Goal: Task Accomplishment & Management: Manage account settings

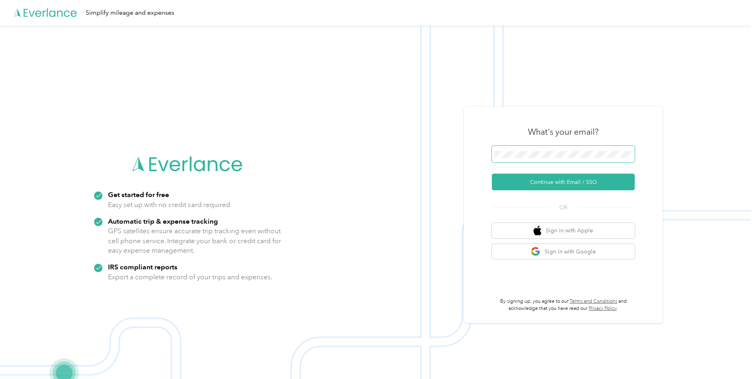
click at [512, 160] on span at bounding box center [563, 154] width 143 height 17
click at [551, 187] on button "Continue with Email / SSO" at bounding box center [563, 181] width 143 height 17
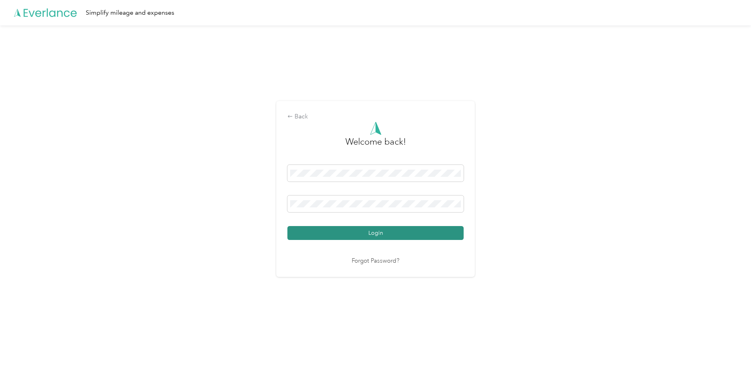
click at [374, 238] on button "Login" at bounding box center [375, 233] width 176 height 14
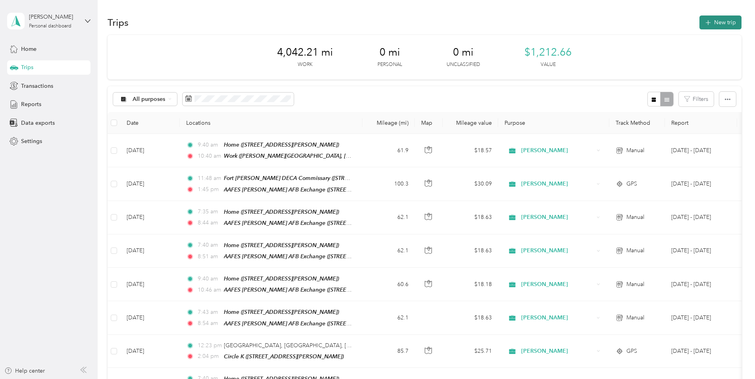
click at [701, 22] on button "New trip" at bounding box center [720, 22] width 42 height 14
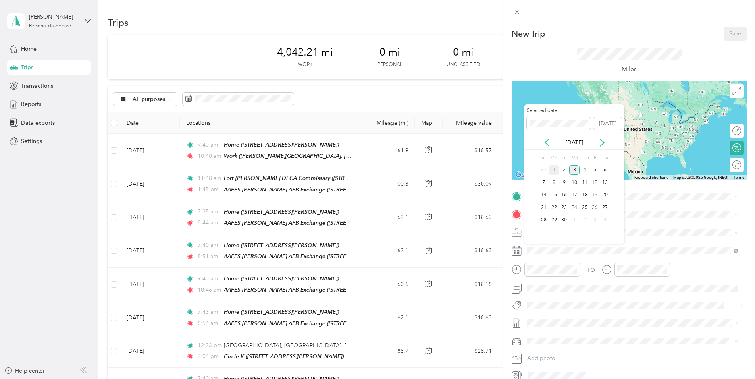
click at [554, 168] on div "1" at bounding box center [554, 170] width 10 height 10
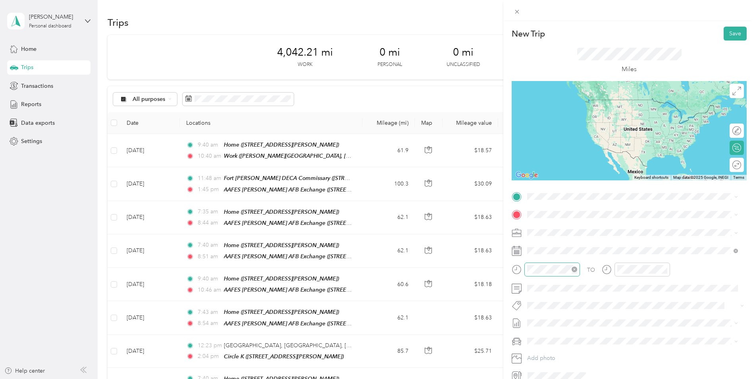
click at [574, 270] on icon "close-circle" at bounding box center [575, 269] width 6 height 6
click at [582, 164] on div "AM" at bounding box center [580, 163] width 19 height 11
click at [584, 162] on div "AM" at bounding box center [580, 163] width 19 height 11
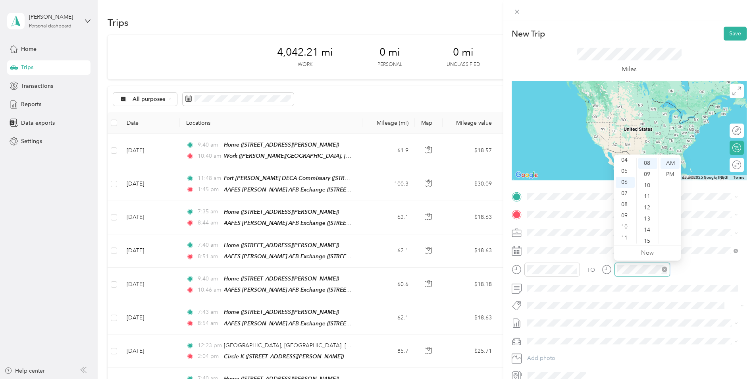
click at [665, 268] on icon "close-circle" at bounding box center [665, 269] width 6 height 6
click at [616, 270] on div at bounding box center [642, 269] width 56 height 14
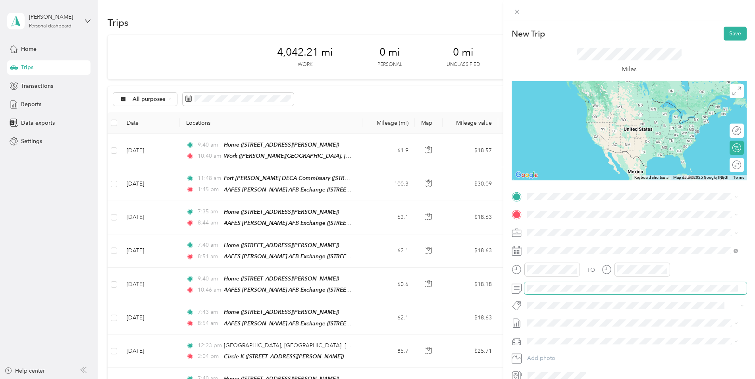
click at [546, 293] on span at bounding box center [635, 288] width 222 height 13
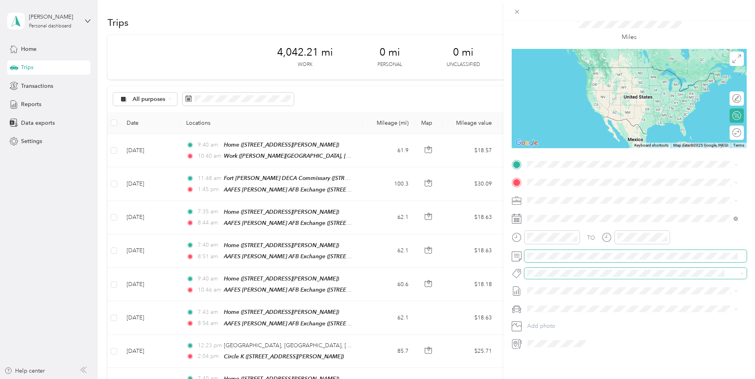
scroll to position [38, 0]
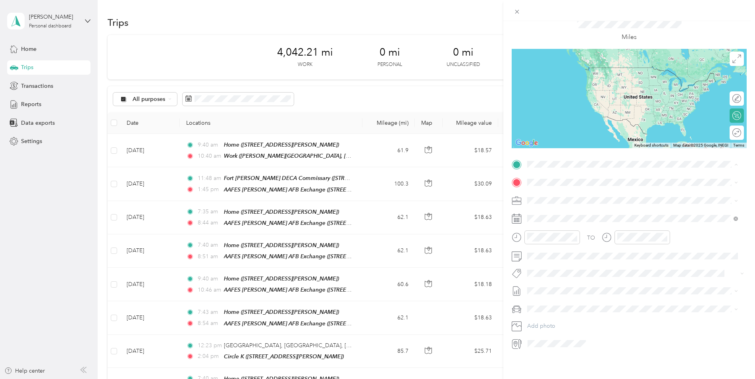
click at [559, 187] on div "Home" at bounding box center [638, 189] width 193 height 7
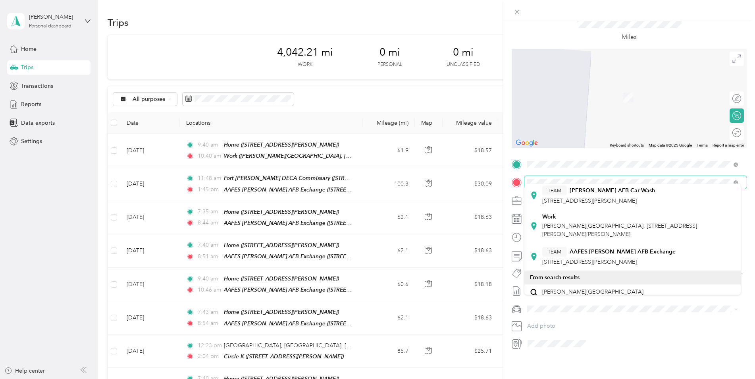
scroll to position [225, 0]
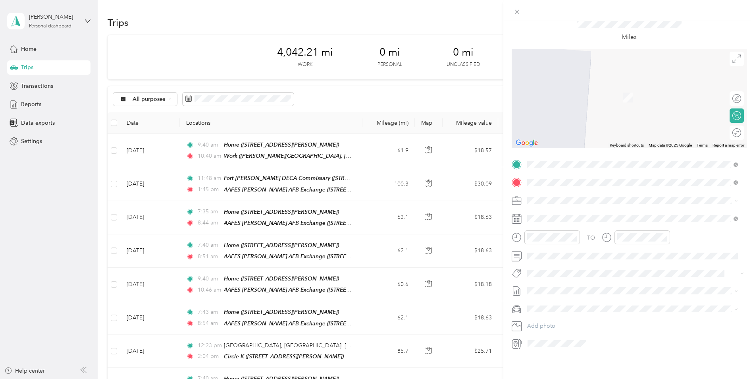
click at [606, 245] on strong "AAFES [PERSON_NAME] AFB Exchange" at bounding box center [623, 248] width 106 height 7
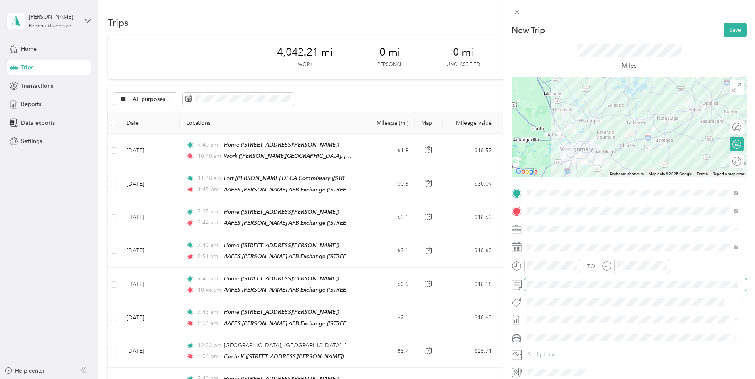
scroll to position [0, 0]
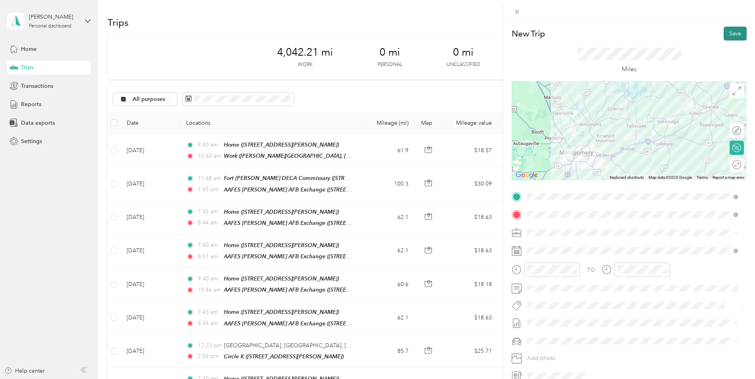
click at [727, 35] on button "Save" at bounding box center [735, 34] width 23 height 14
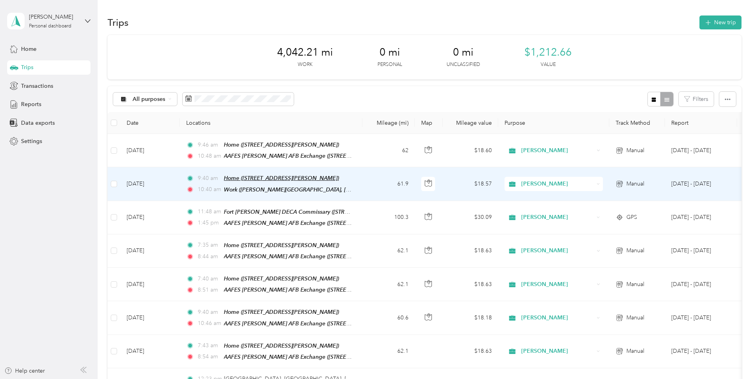
click at [268, 178] on span "Home ([STREET_ADDRESS][PERSON_NAME])" at bounding box center [281, 178] width 115 height 6
click at [600, 187] on div "[PERSON_NAME]" at bounding box center [554, 184] width 98 height 14
click at [622, 184] on icon at bounding box center [620, 184] width 8 height 6
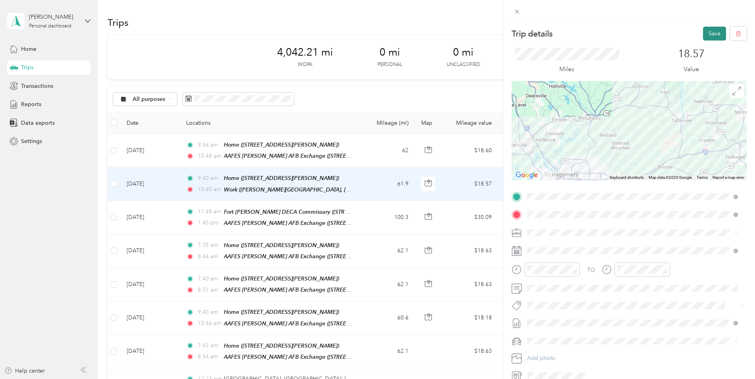
click at [708, 38] on button "Save" at bounding box center [714, 34] width 23 height 14
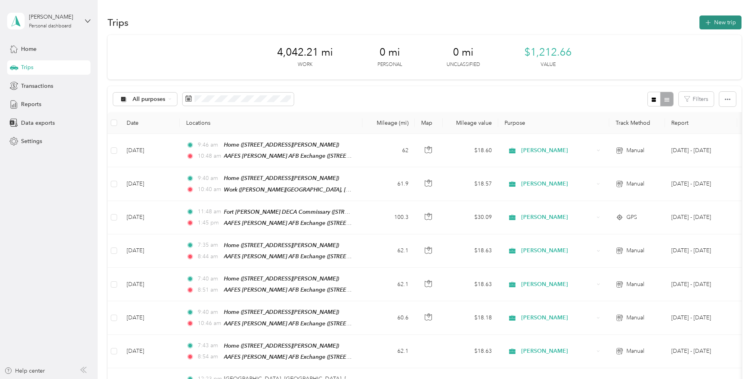
click at [703, 18] on button "New trip" at bounding box center [720, 22] width 42 height 14
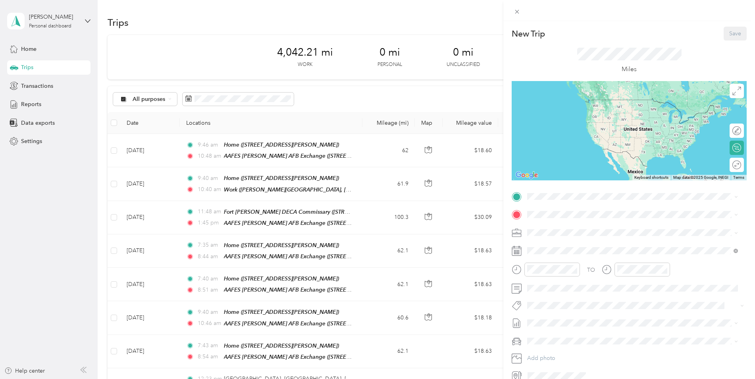
click at [44, 105] on div "New Trip Save This trip cannot be edited because it is either under review, app…" at bounding box center [377, 189] width 755 height 379
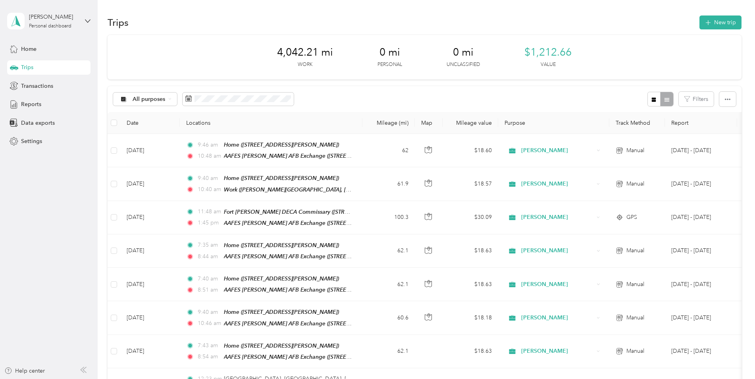
click at [29, 105] on span "Reports" at bounding box center [31, 104] width 20 height 8
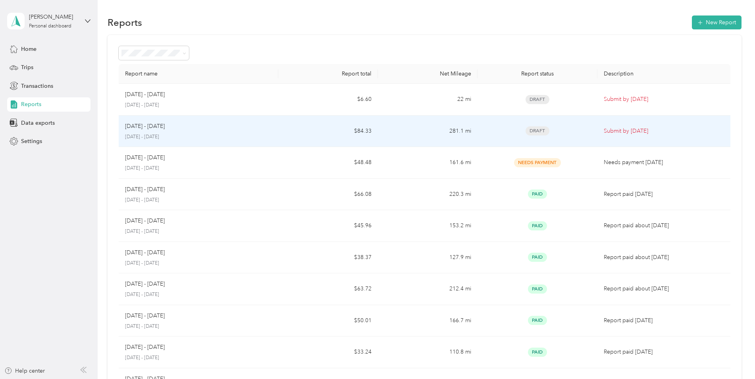
click at [163, 123] on p "[DATE] - [DATE]" at bounding box center [145, 126] width 40 height 9
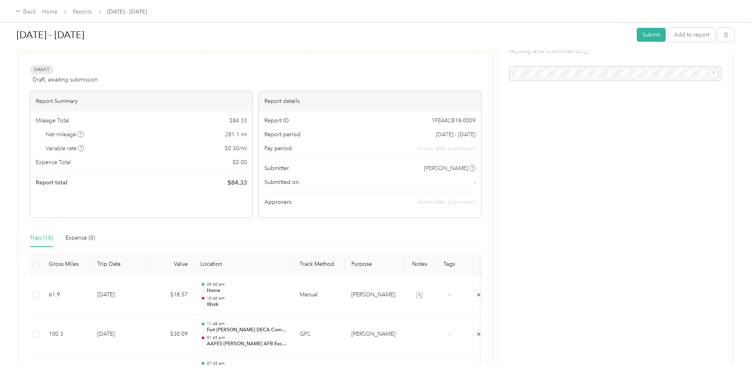
scroll to position [79, 0]
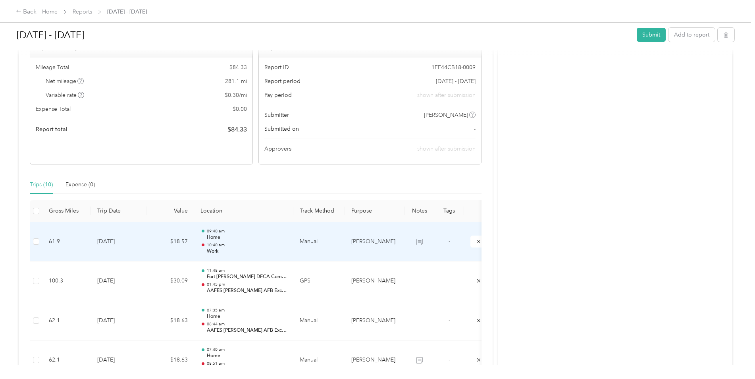
click at [418, 241] on icon at bounding box center [419, 242] width 6 height 6
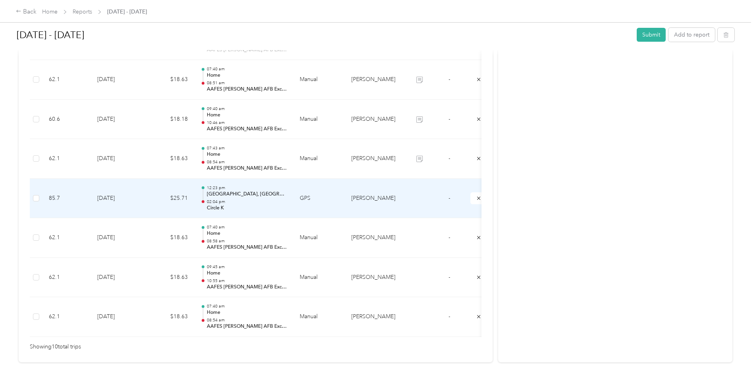
scroll to position [357, 0]
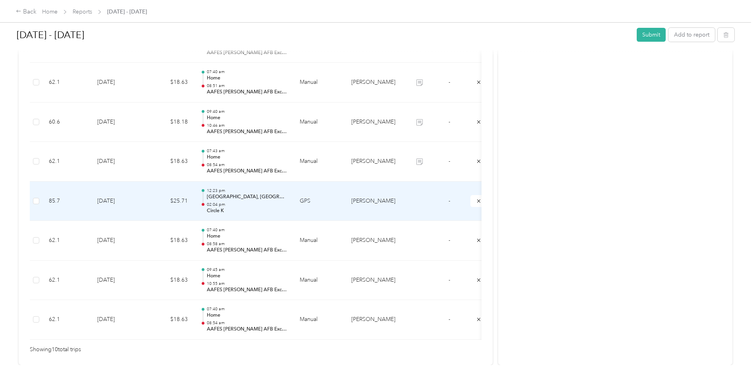
click at [262, 197] on p "[GEOGRAPHIC_DATA], [GEOGRAPHIC_DATA], [US_STATE], 36867, [GEOGRAPHIC_DATA]" at bounding box center [247, 196] width 80 height 7
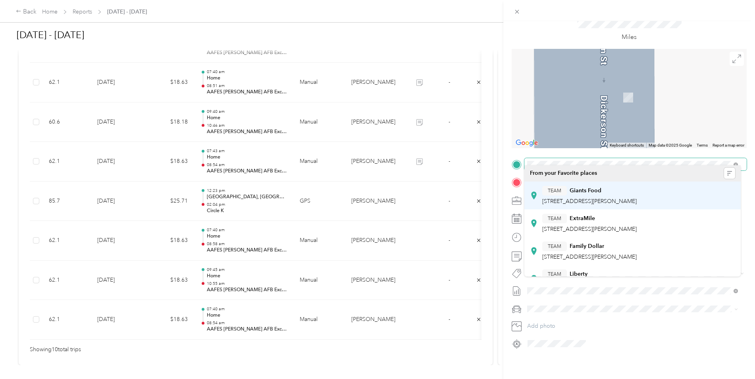
scroll to position [0, 0]
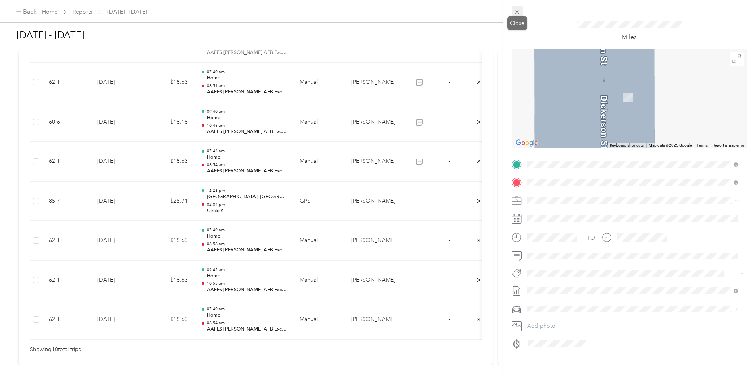
click at [517, 11] on icon at bounding box center [517, 11] width 7 height 7
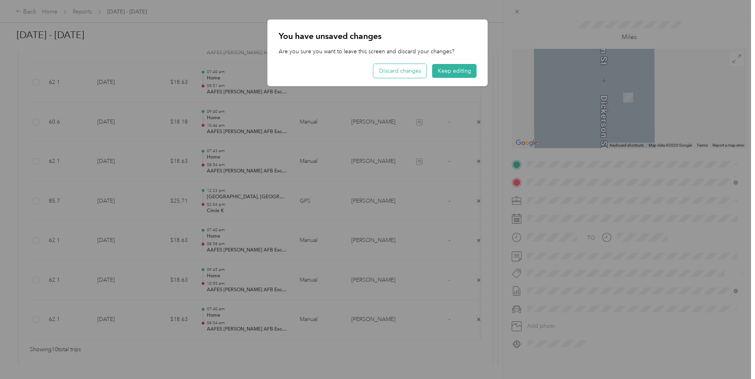
click at [414, 70] on button "Discard changes" at bounding box center [400, 71] width 53 height 14
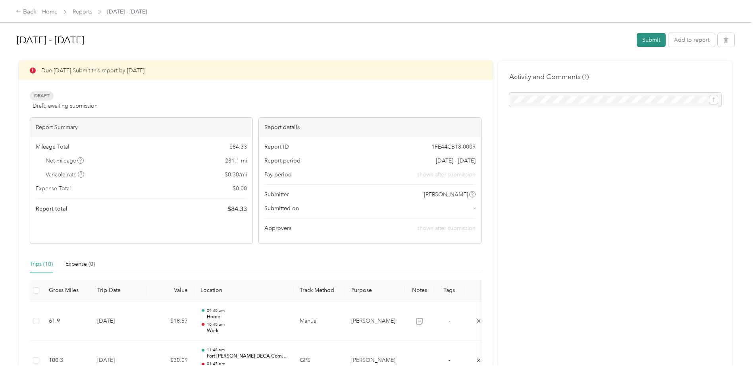
click at [638, 40] on button "Submit" at bounding box center [651, 40] width 29 height 14
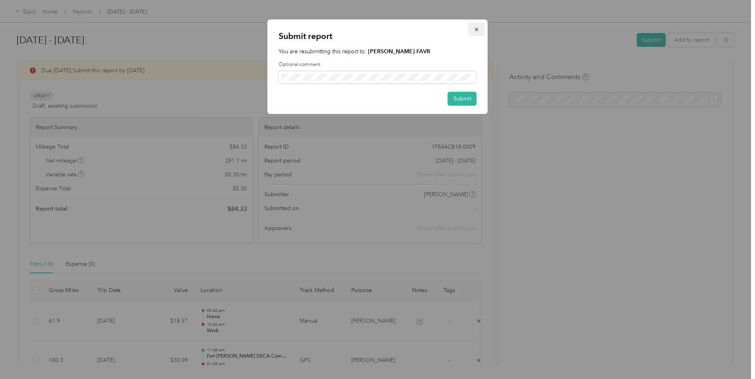
click at [480, 33] on button "button" at bounding box center [476, 29] width 17 height 14
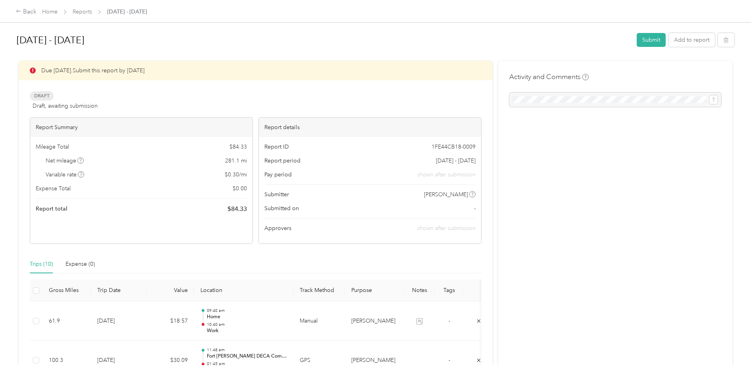
click at [541, 94] on div at bounding box center [615, 99] width 212 height 14
click at [543, 98] on div at bounding box center [615, 99] width 212 height 14
click at [709, 99] on div at bounding box center [615, 99] width 212 height 14
click at [648, 37] on button "Submit" at bounding box center [651, 40] width 29 height 14
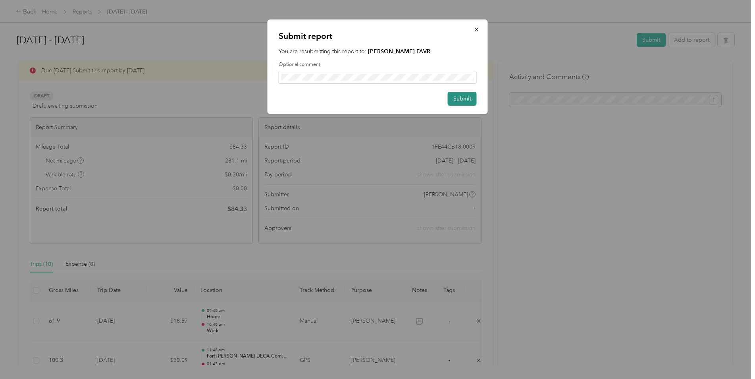
click at [468, 100] on button "Submit" at bounding box center [462, 99] width 29 height 14
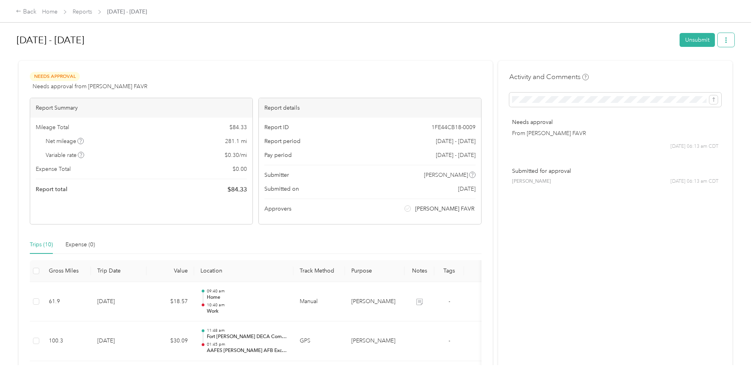
click at [722, 46] on button "button" at bounding box center [726, 40] width 17 height 14
click at [709, 175] on div "Submitted for approval [PERSON_NAME] [DATE] 06:13 am CDT" at bounding box center [615, 175] width 212 height 29
click at [683, 38] on button "Unsubmit" at bounding box center [697, 40] width 35 height 14
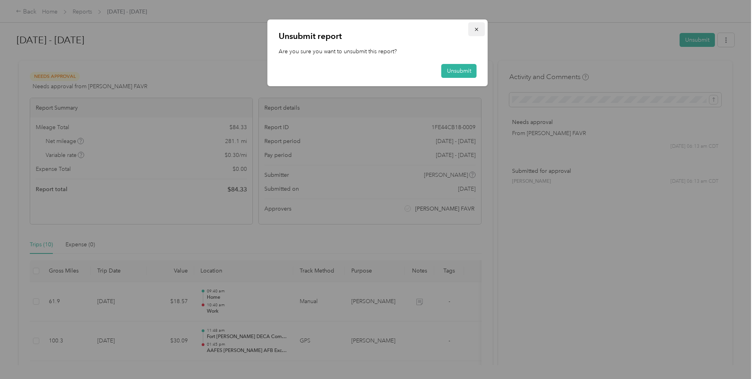
click at [477, 30] on icon "button" at bounding box center [476, 29] width 3 height 3
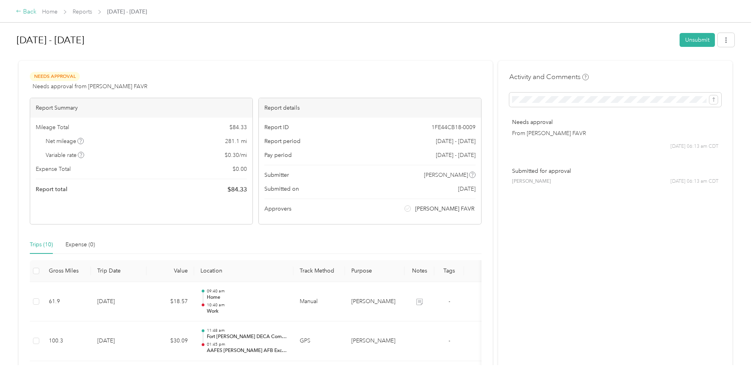
click at [24, 12] on div "Back" at bounding box center [26, 12] width 21 height 10
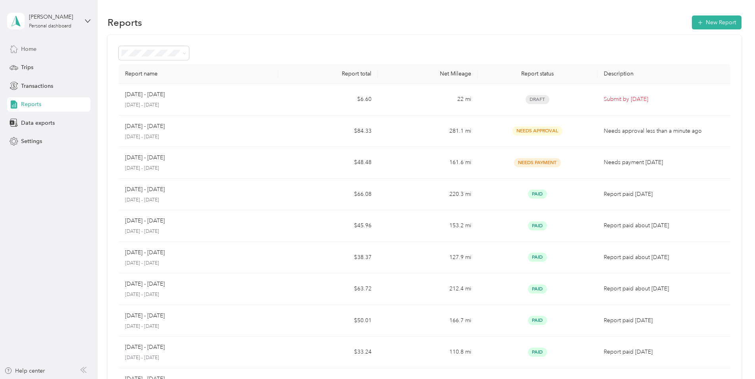
click at [32, 49] on span "Home" at bounding box center [28, 49] width 15 height 8
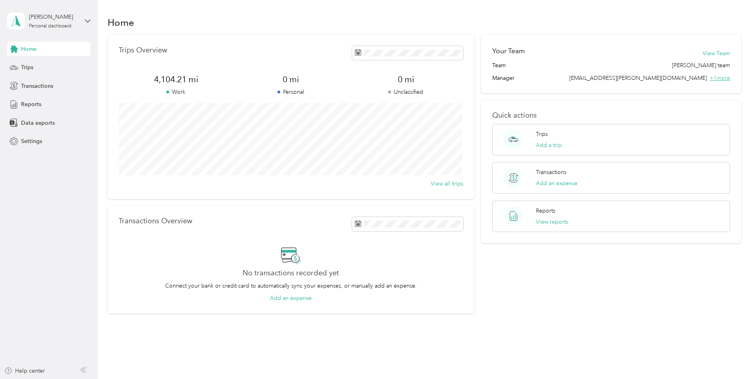
click at [720, 79] on span "+ 1 more" at bounding box center [720, 78] width 20 height 7
click at [39, 144] on span "Settings" at bounding box center [31, 141] width 21 height 8
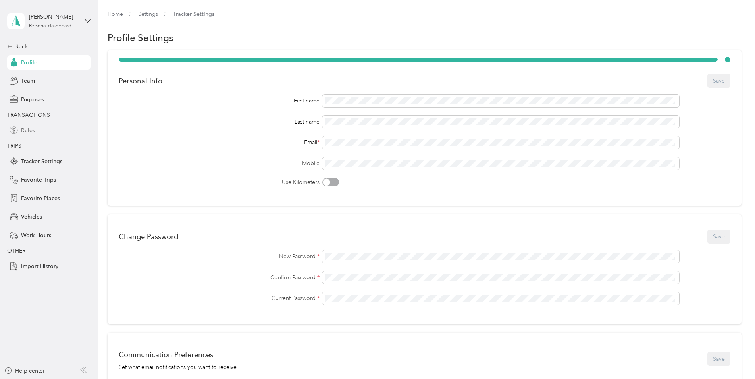
click at [25, 134] on span "Rules" at bounding box center [28, 130] width 14 height 8
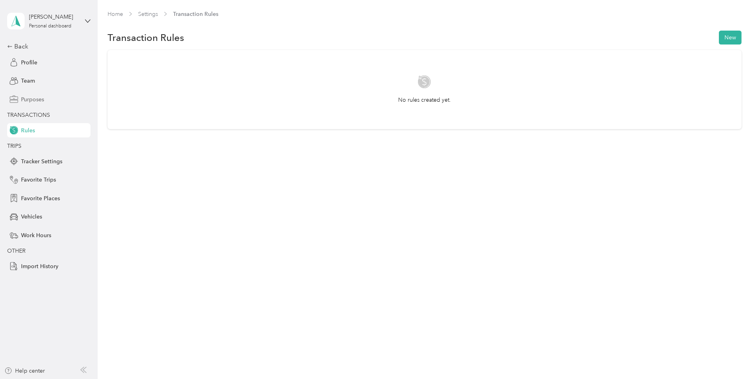
click at [27, 96] on span "Purposes" at bounding box center [32, 99] width 23 height 8
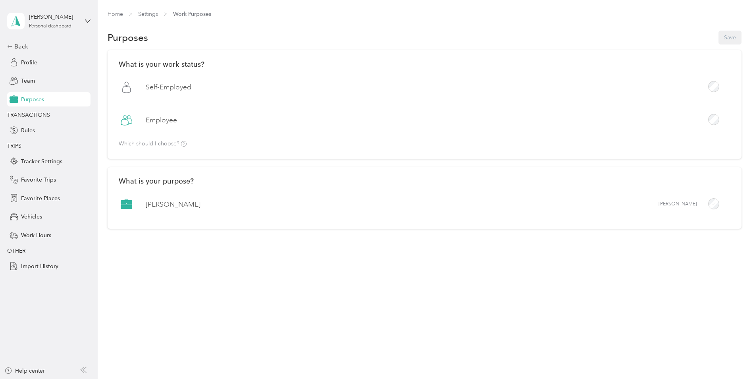
click at [163, 119] on label "Employee" at bounding box center [161, 120] width 31 height 10
click at [724, 34] on button "Save" at bounding box center [729, 38] width 23 height 14
click at [31, 81] on span "Team" at bounding box center [28, 81] width 14 height 8
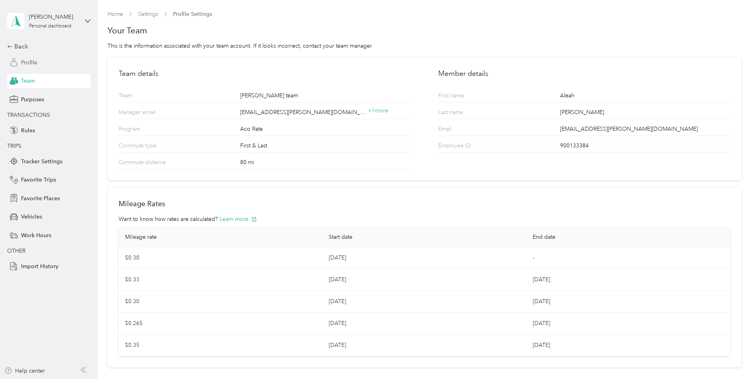
click at [29, 65] on span "Profile" at bounding box center [29, 62] width 16 height 8
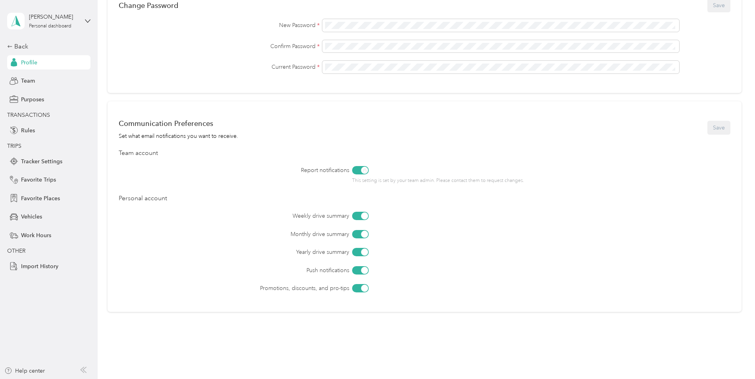
scroll to position [254, 0]
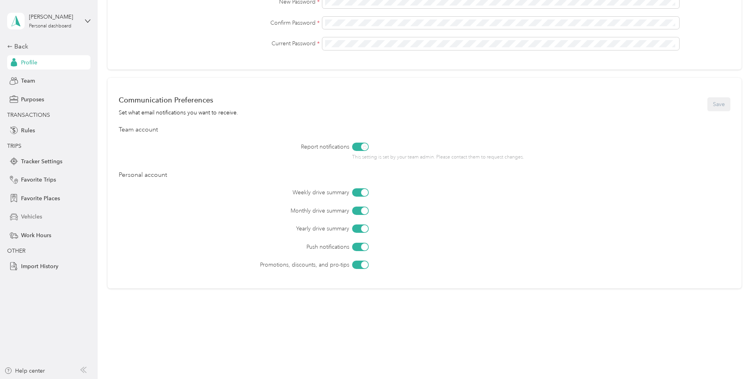
click at [42, 220] on span "Vehicles" at bounding box center [31, 216] width 21 height 8
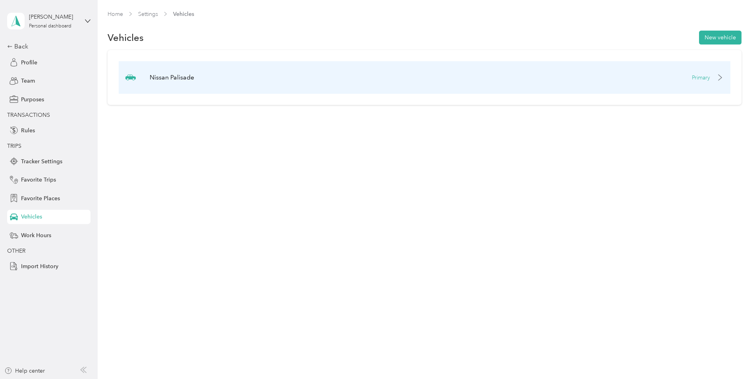
click at [701, 77] on p "Primary" at bounding box center [701, 77] width 18 height 8
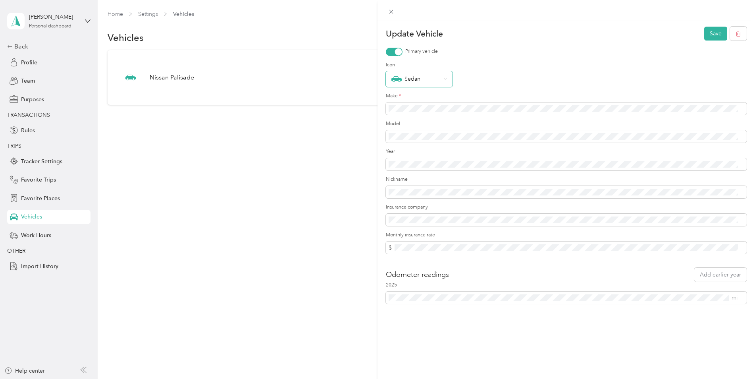
click at [449, 78] on div "Sedan" at bounding box center [419, 79] width 67 height 16
click at [413, 192] on div "Sedan" at bounding box center [414, 191] width 47 height 10
click at [709, 36] on button "Save" at bounding box center [715, 34] width 23 height 14
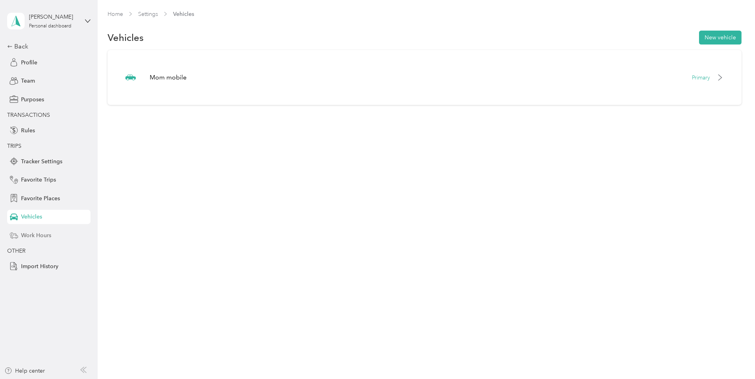
click at [54, 239] on div "Work Hours" at bounding box center [48, 235] width 83 height 14
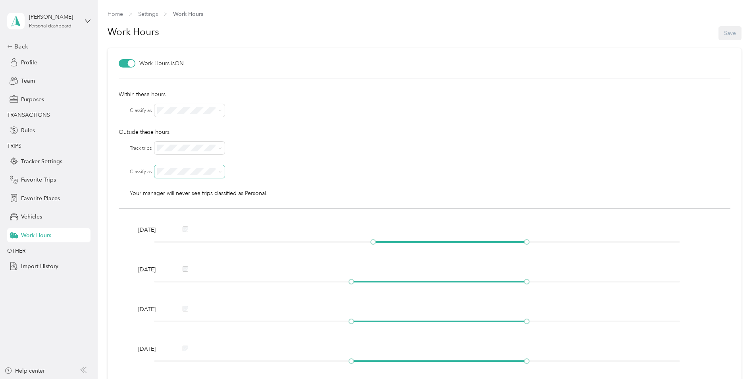
click at [216, 173] on span at bounding box center [219, 172] width 6 height 6
click at [223, 171] on span at bounding box center [189, 171] width 70 height 13
click at [204, 178] on div "Within these hours Classify as Outside these hours Track trips Classify as Your…" at bounding box center [425, 144] width 612 height 130
click at [200, 187] on li "[PERSON_NAME]" at bounding box center [190, 186] width 70 height 14
click at [183, 199] on div "Personal" at bounding box center [189, 199] width 59 height 8
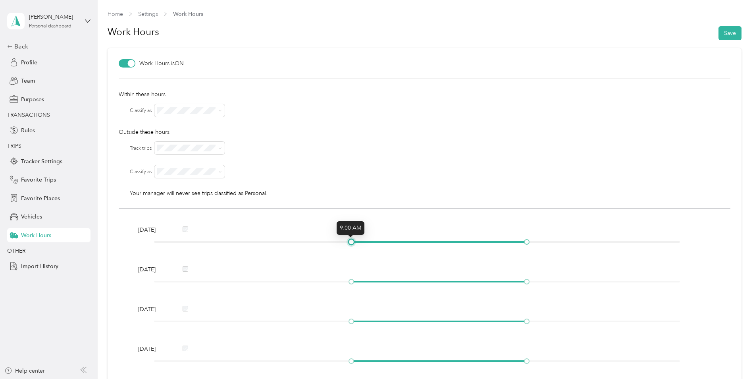
drag, startPoint x: 373, startPoint y: 243, endPoint x: 349, endPoint y: 244, distance: 23.9
click at [349, 244] on div at bounding box center [351, 242] width 4 height 4
click at [350, 286] on div "[DATE]" at bounding box center [424, 276] width 578 height 23
click at [350, 283] on div at bounding box center [351, 281] width 4 height 4
click at [351, 322] on div at bounding box center [351, 321] width 4 height 4
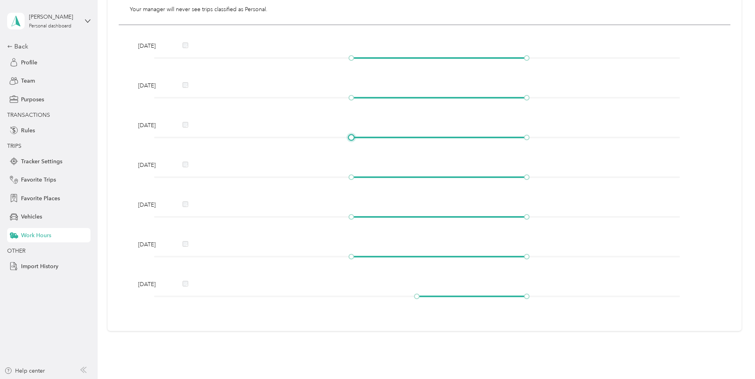
scroll to position [184, 0]
drag, startPoint x: 417, startPoint y: 297, endPoint x: 396, endPoint y: 297, distance: 20.6
click at [396, 297] on div at bounding box center [395, 296] width 4 height 4
drag, startPoint x: 524, startPoint y: 257, endPoint x: 532, endPoint y: 256, distance: 8.4
click at [532, 256] on div at bounding box center [417, 256] width 526 height 5
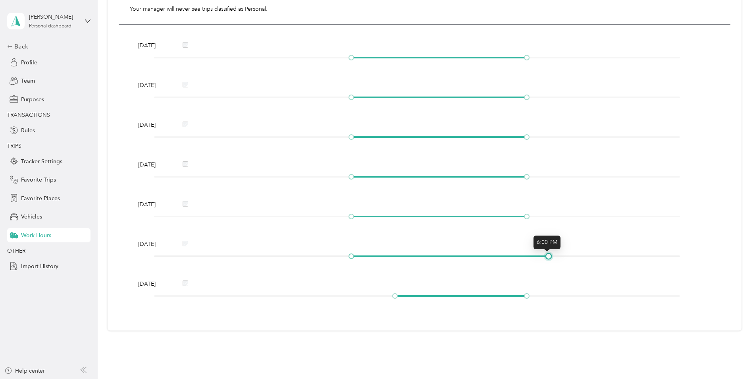
drag, startPoint x: 536, startPoint y: 254, endPoint x: 546, endPoint y: 253, distance: 10.0
click at [547, 254] on div at bounding box center [549, 256] width 4 height 4
drag, startPoint x: 527, startPoint y: 218, endPoint x: 546, endPoint y: 215, distance: 19.2
click at [547, 215] on div at bounding box center [549, 216] width 4 height 4
drag, startPoint x: 526, startPoint y: 177, endPoint x: 544, endPoint y: 176, distance: 18.7
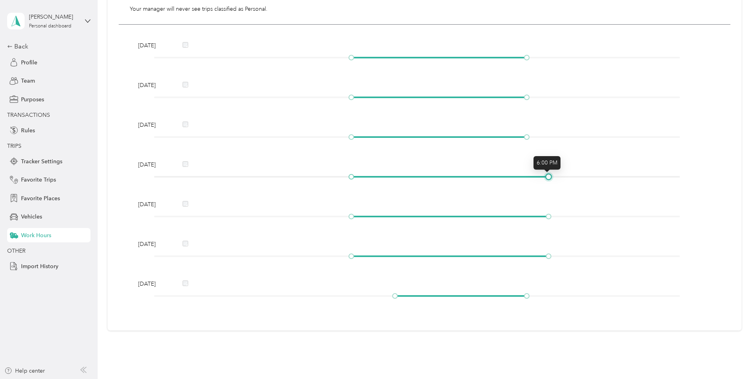
click at [547, 176] on div at bounding box center [549, 177] width 4 height 4
drag, startPoint x: 528, startPoint y: 137, endPoint x: 547, endPoint y: 137, distance: 19.5
click at [547, 137] on div at bounding box center [549, 137] width 4 height 4
drag, startPoint x: 528, startPoint y: 96, endPoint x: 541, endPoint y: 65, distance: 33.2
click at [548, 95] on div at bounding box center [549, 97] width 4 height 4
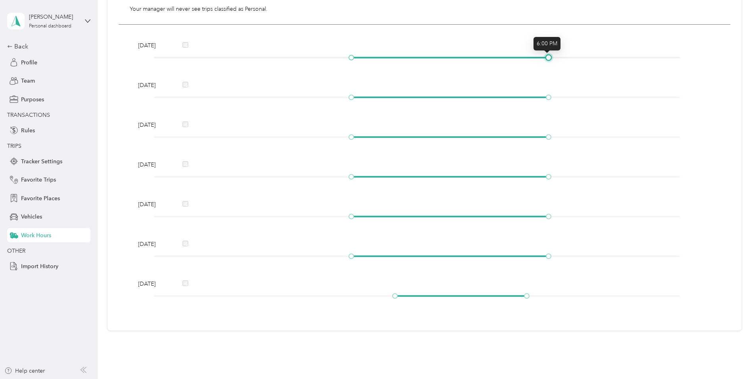
drag, startPoint x: 524, startPoint y: 57, endPoint x: 545, endPoint y: 57, distance: 21.4
click at [547, 57] on div at bounding box center [549, 58] width 4 height 4
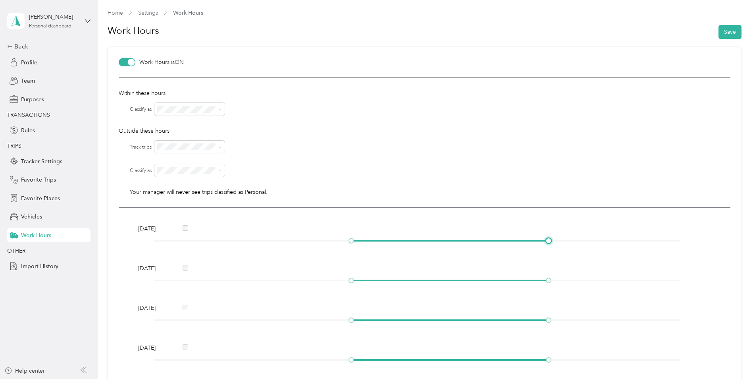
scroll to position [0, 0]
click at [730, 35] on button "Save" at bounding box center [729, 33] width 23 height 14
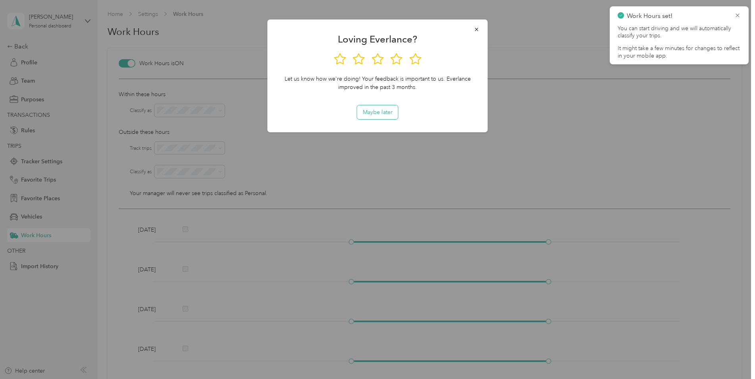
click at [383, 117] on button "Maybe later" at bounding box center [377, 112] width 41 height 14
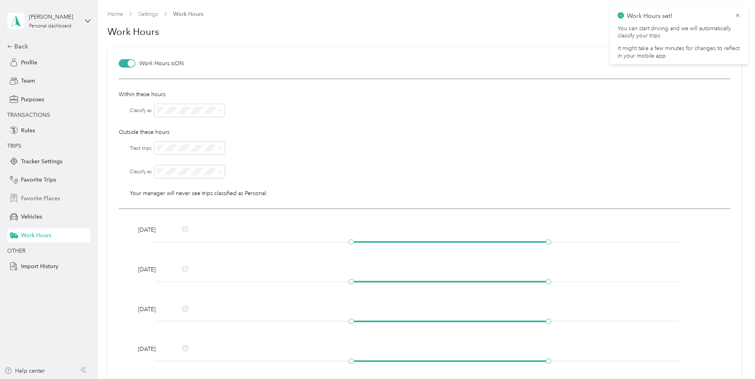
click at [25, 196] on span "Favorite Places" at bounding box center [40, 198] width 39 height 8
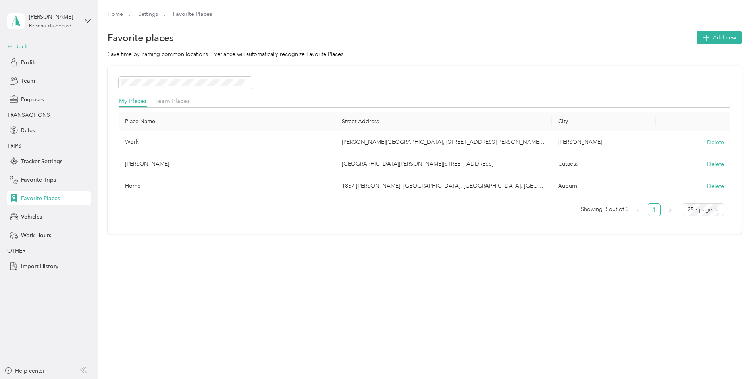
click at [8, 44] on icon at bounding box center [10, 47] width 6 height 6
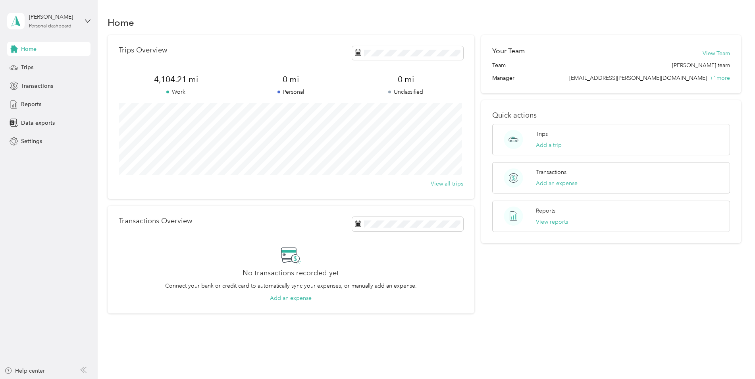
click at [8, 44] on div "Home" at bounding box center [48, 49] width 83 height 14
